Goal: Task Accomplishment & Management: Manage account settings

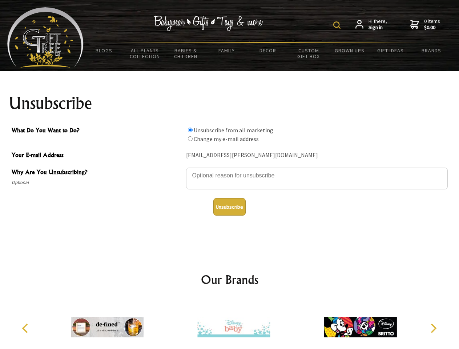
click at [338, 25] on img at bounding box center [336, 24] width 7 height 7
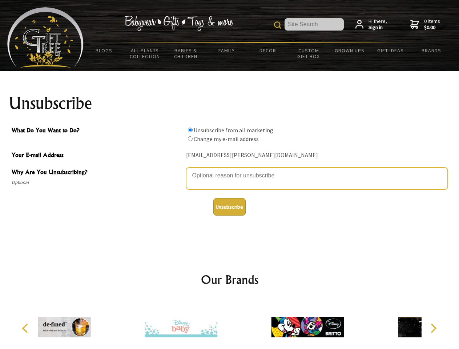
click at [230, 170] on textarea "Why Are You Unsubscribing?" at bounding box center [317, 179] width 262 height 22
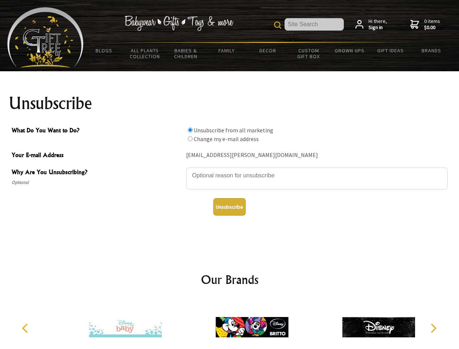
click at [190, 130] on input "What Do You Want to Do?" at bounding box center [190, 130] width 5 height 5
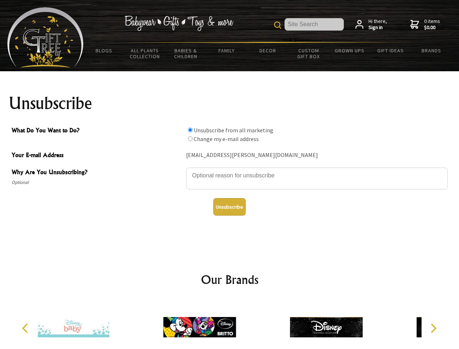
click at [190, 139] on input "What Do You Want to Do?" at bounding box center [190, 138] width 5 height 5
radio input "true"
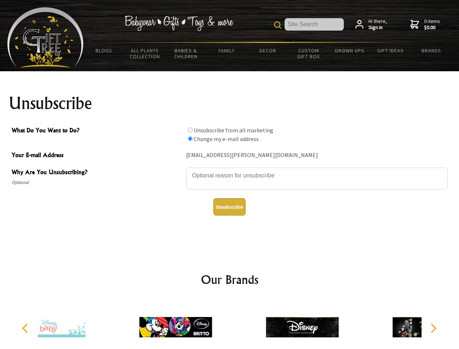
click at [229, 207] on button "Unsubscribe" at bounding box center [229, 206] width 32 height 17
click at [239, 324] on div at bounding box center [302, 328] width 127 height 57
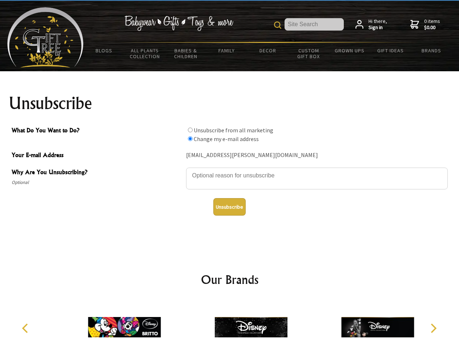
click at [26, 328] on icon "Previous" at bounding box center [25, 328] width 9 height 9
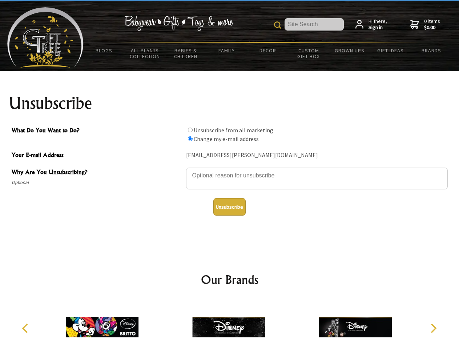
click at [433, 328] on icon "Next" at bounding box center [432, 328] width 9 height 9
